Goal: Information Seeking & Learning: Check status

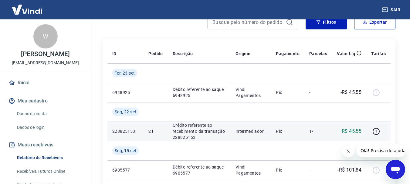
scroll to position [91, 0]
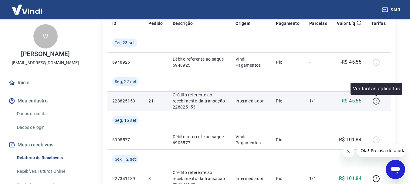
click at [376, 102] on icon "button" at bounding box center [377, 101] width 8 height 8
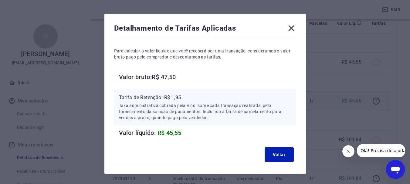
scroll to position [30, 0]
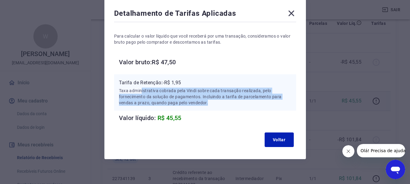
drag, startPoint x: 142, startPoint y: 91, endPoint x: 214, endPoint y: 103, distance: 73.1
click at [214, 103] on p "Taxa administrativa cobrada pela Vindi sobre cada transação realizada, pelo for…" at bounding box center [205, 97] width 173 height 18
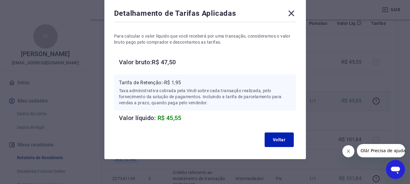
click at [291, 15] on icon at bounding box center [292, 14] width 10 height 10
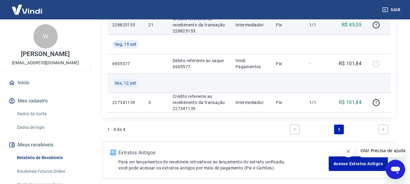
scroll to position [182, 0]
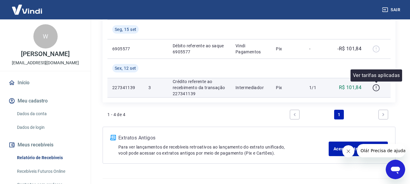
click at [377, 89] on icon "button" at bounding box center [377, 88] width 8 height 8
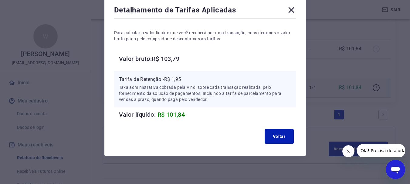
scroll to position [35, 0]
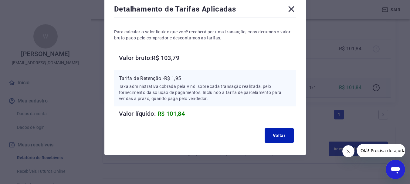
click at [291, 10] on icon at bounding box center [292, 9] width 6 height 6
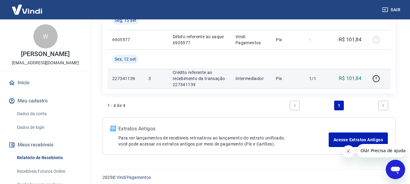
scroll to position [195, 0]
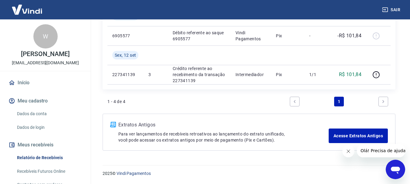
click at [379, 99] on link "Next page" at bounding box center [384, 102] width 10 height 10
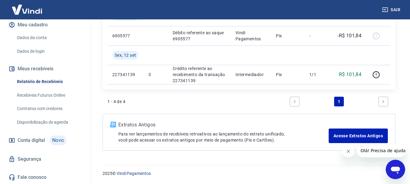
scroll to position [83, 0]
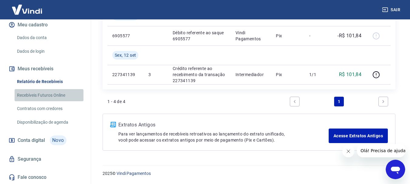
click at [55, 95] on link "Recebíveis Futuros Online" at bounding box center [49, 95] width 69 height 12
